Goal: Task Accomplishment & Management: Manage account settings

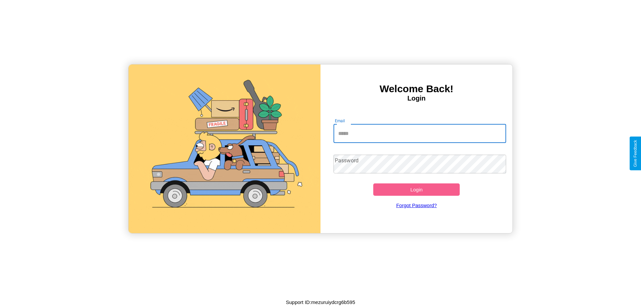
click at [420, 133] on input "Email" at bounding box center [419, 133] width 173 height 19
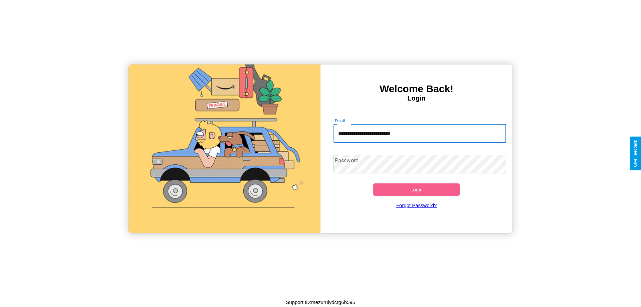
type input "**********"
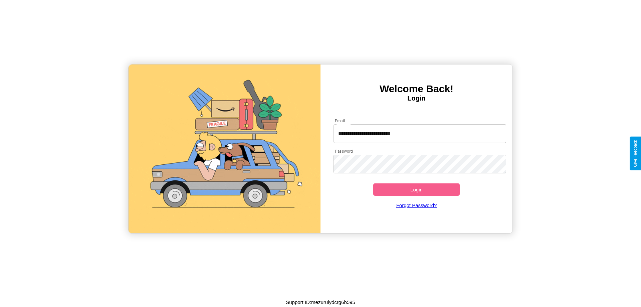
click at [416, 189] on button "Login" at bounding box center [416, 189] width 86 height 12
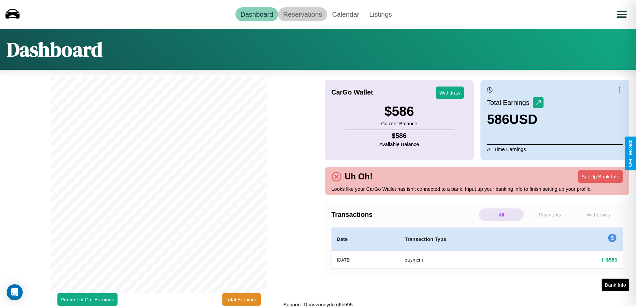
click at [302, 14] on link "Reservations" at bounding box center [302, 14] width 49 height 14
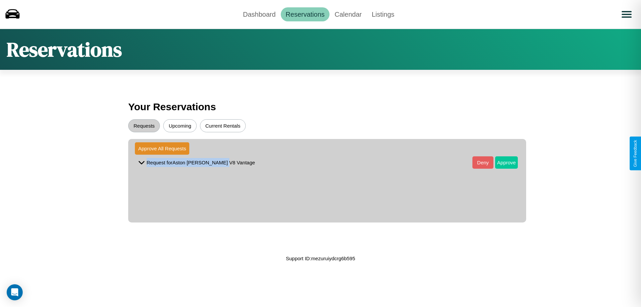
click at [501, 162] on button "Approve" at bounding box center [506, 162] width 23 height 12
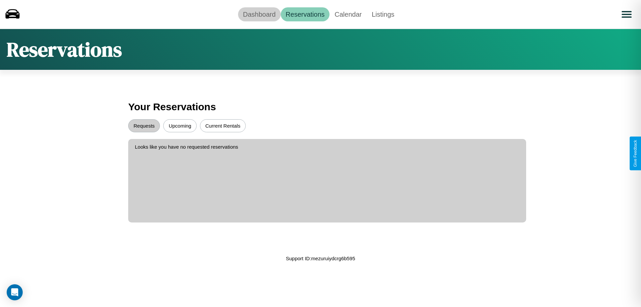
click at [259, 14] on link "Dashboard" at bounding box center [259, 14] width 43 height 14
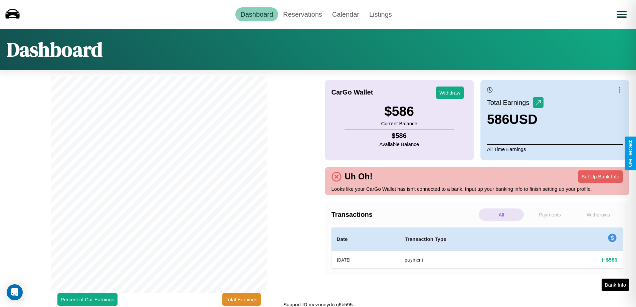
click at [598, 214] on p "Withdraws" at bounding box center [598, 214] width 45 height 12
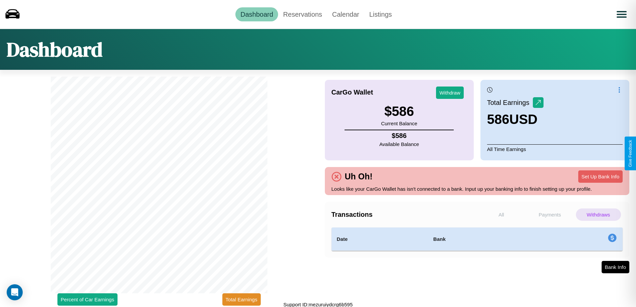
click at [549, 214] on p "Payments" at bounding box center [549, 214] width 45 height 12
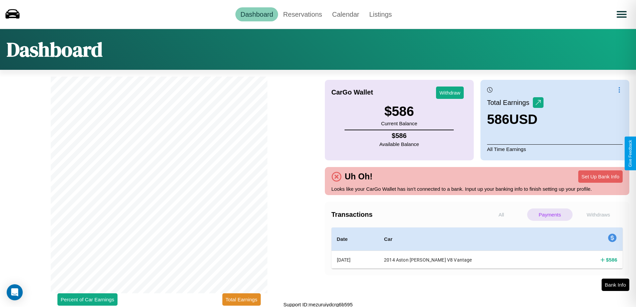
click at [501, 214] on p "All" at bounding box center [501, 214] width 45 height 12
click at [598, 214] on p "Withdraws" at bounding box center [598, 214] width 45 height 12
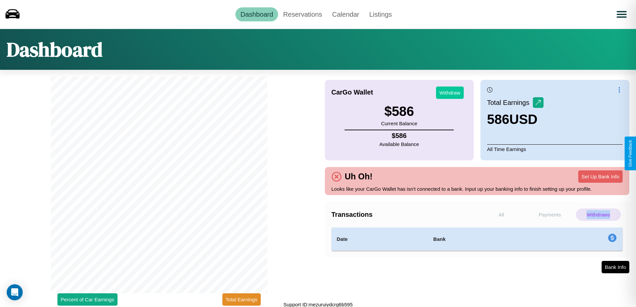
click at [450, 92] on button "Withdraw" at bounding box center [450, 92] width 28 height 12
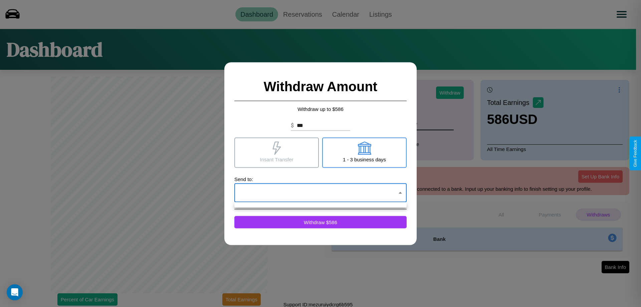
click at [320, 193] on div at bounding box center [320, 153] width 641 height 307
